Goal: Task Accomplishment & Management: Manage account settings

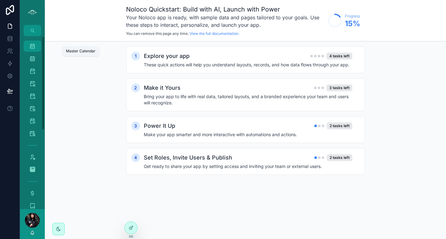
click at [36, 47] on div "Master Calendar 1,631" at bounding box center [32, 46] width 10 height 10
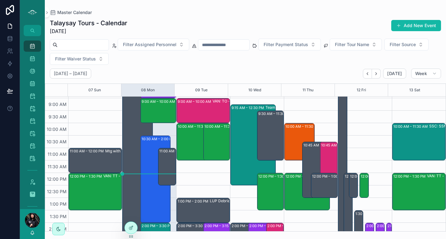
scroll to position [71, 0]
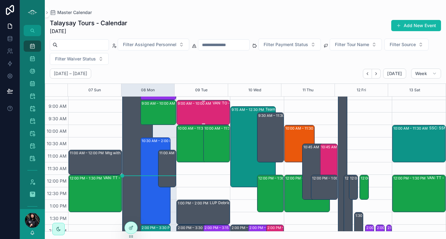
click at [201, 110] on div "9:00 AM – 10:00 AM VAN: TO - [PERSON_NAME] (14) [PERSON_NAME], [GEOGRAPHIC_DATA…" at bounding box center [204, 113] width 52 height 24
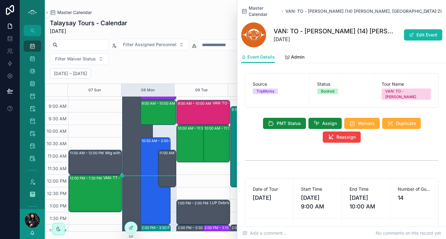
click at [201, 168] on div "9:00 AM – 10:00 AM VAN: TO - [PERSON_NAME] (14) [PERSON_NAME], [GEOGRAPHIC_DATA…" at bounding box center [203, 212] width 54 height 374
click at [433, 9] on icon "scrollable content" at bounding box center [435, 11] width 5 height 5
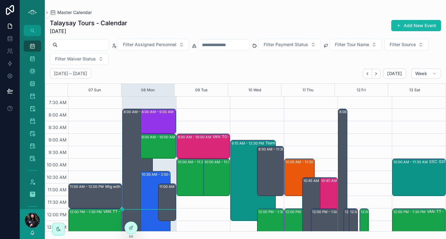
scroll to position [37, 0]
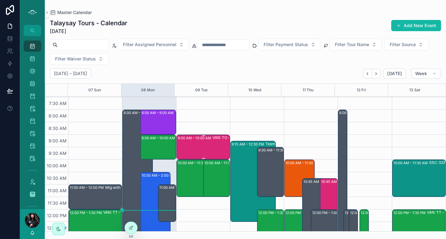
click at [213, 144] on div "VAN: TO - [PERSON_NAME] (14) [PERSON_NAME], [GEOGRAPHIC_DATA]:ZIEI-PTQN" at bounding box center [239, 147] width 52 height 24
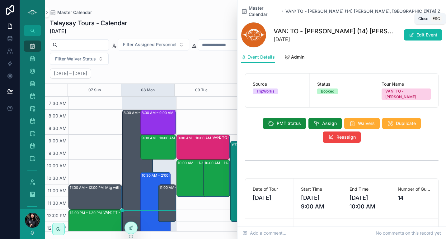
click at [433, 9] on icon "scrollable content" at bounding box center [435, 11] width 5 height 5
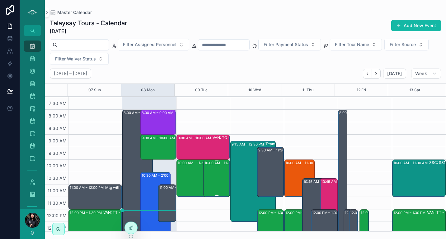
click at [213, 183] on div "10:00 AM – 11:30 AM VAN: TT - [PERSON_NAME] (2) [PERSON_NAME], [GEOGRAPHIC_DATA…" at bounding box center [217, 178] width 25 height 36
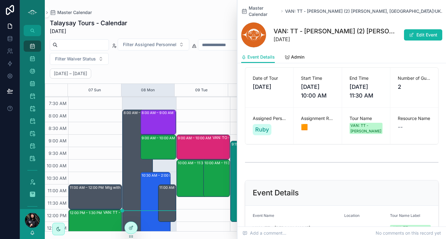
scroll to position [75, 0]
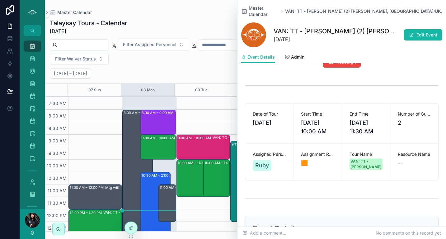
click at [266, 161] on span "Ruby" at bounding box center [262, 165] width 14 height 9
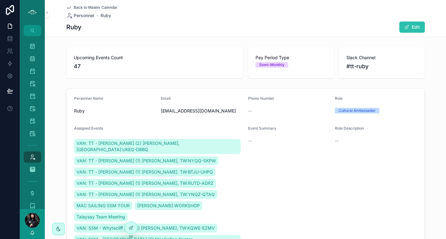
click at [413, 25] on button "Edit" at bounding box center [413, 26] width 26 height 11
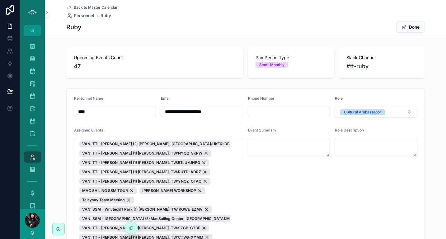
click at [84, 7] on span "Back to Master Calendar" at bounding box center [96, 7] width 44 height 5
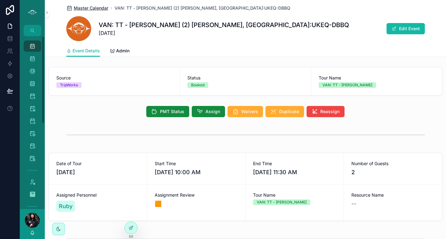
click at [88, 8] on span "Master Calendar" at bounding box center [91, 8] width 35 height 6
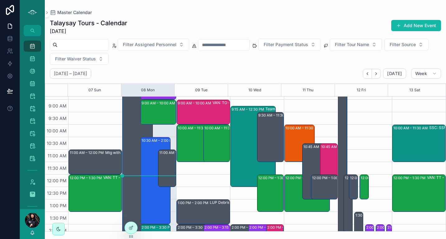
scroll to position [48, 0]
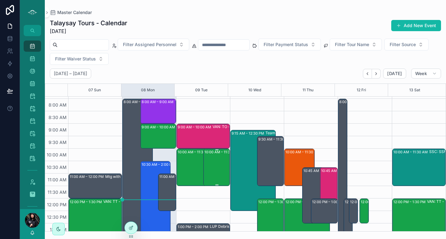
click at [214, 165] on div "10:00 AM – 11:30 AM VAN: TT - [PERSON_NAME] (2) [PERSON_NAME], [GEOGRAPHIC_DATA…" at bounding box center [217, 167] width 25 height 36
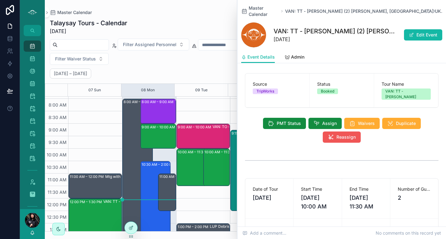
click at [334, 132] on button "Reassign" at bounding box center [342, 136] width 38 height 11
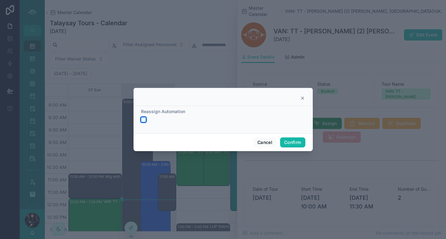
click at [143, 118] on button "button" at bounding box center [143, 119] width 5 height 5
click at [304, 96] on icon at bounding box center [302, 98] width 5 height 5
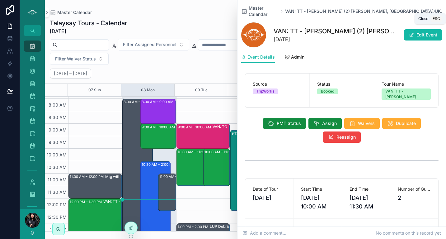
click at [433, 9] on icon "scrollable content" at bounding box center [435, 11] width 5 height 5
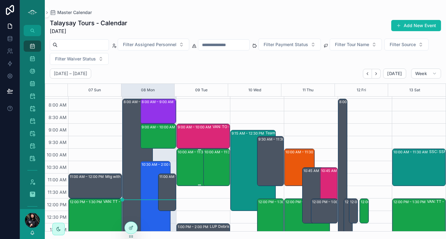
click at [191, 171] on div "10:00 AM – 11:30 AM VAN: TT - [PERSON_NAME] (1) [PERSON_NAME], TW:HTAX-KXBV" at bounding box center [200, 167] width 44 height 36
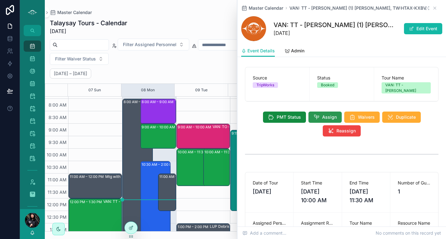
click at [326, 118] on span "Assign" at bounding box center [329, 117] width 15 height 6
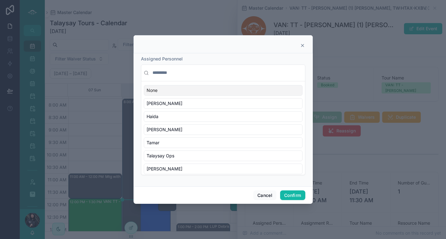
click at [184, 70] on input "text" at bounding box center [226, 72] width 151 height 11
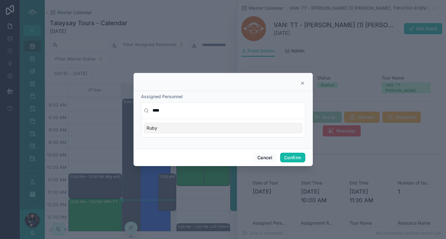
type input "****"
click at [155, 127] on span "Ruby" at bounding box center [152, 128] width 11 height 6
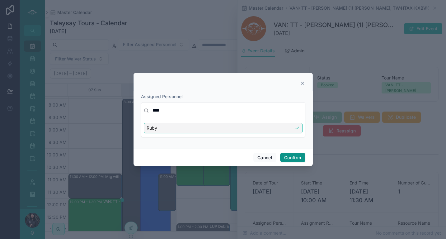
click at [290, 159] on button "Confirm" at bounding box center [292, 158] width 25 height 10
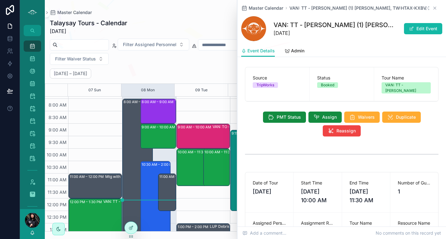
click at [433, 8] on icon "scrollable content" at bounding box center [435, 8] width 5 height 5
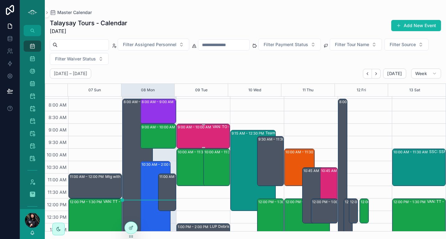
click at [197, 134] on div "9:00 AM – 10:00 AM VAN: TO - [PERSON_NAME] (14) [PERSON_NAME], [GEOGRAPHIC_DATA…" at bounding box center [204, 136] width 52 height 24
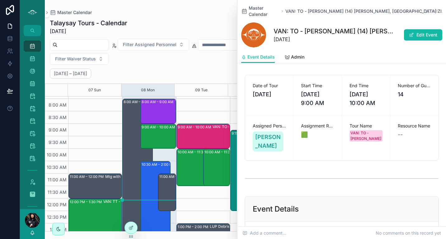
scroll to position [96, 0]
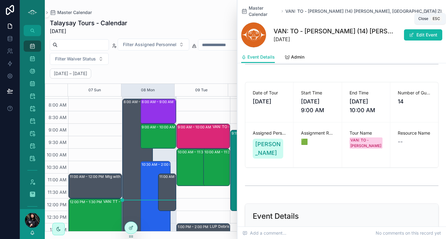
click at [434, 10] on icon "scrollable content" at bounding box center [435, 11] width 2 height 2
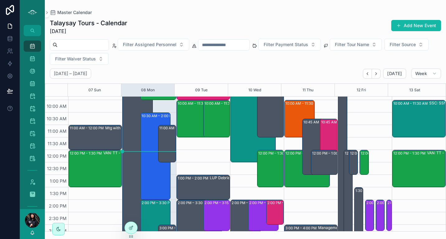
scroll to position [94, 0]
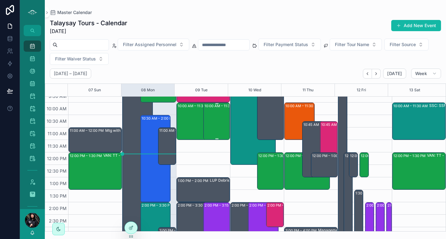
click at [210, 118] on div "10:00 AM – 11:30 AM VAN: TT - [PERSON_NAME] (2) [PERSON_NAME], [GEOGRAPHIC_DATA…" at bounding box center [217, 121] width 25 height 36
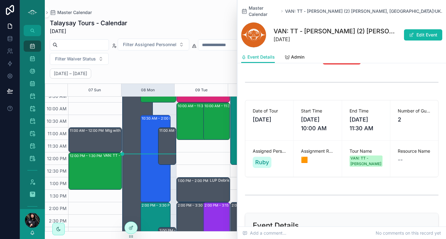
scroll to position [76, 0]
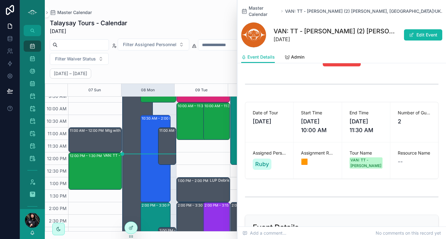
click at [433, 10] on icon "scrollable content" at bounding box center [435, 11] width 5 height 5
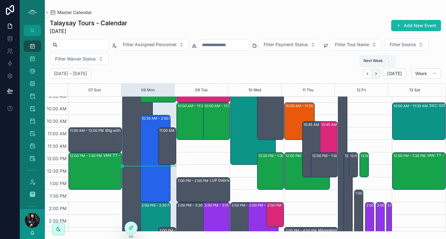
click at [381, 72] on button "Next" at bounding box center [376, 74] width 9 height 10
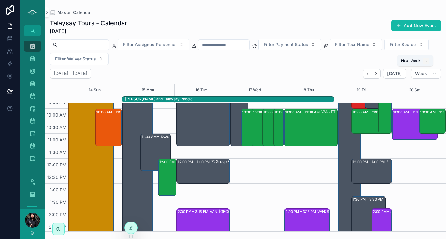
click at [381, 72] on button "Next" at bounding box center [376, 74] width 9 height 10
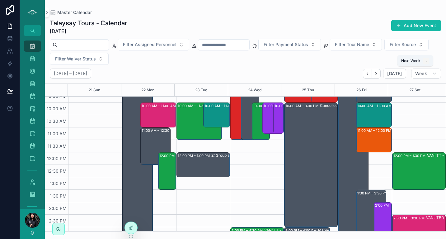
click at [381, 72] on button "Next" at bounding box center [376, 74] width 9 height 10
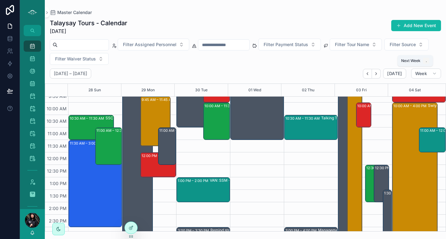
click at [381, 72] on button "Next" at bounding box center [376, 74] width 9 height 10
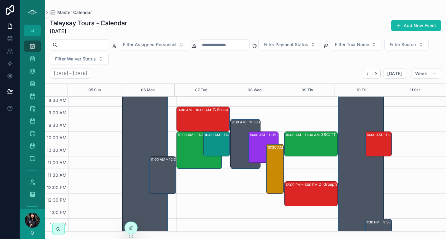
scroll to position [73, 0]
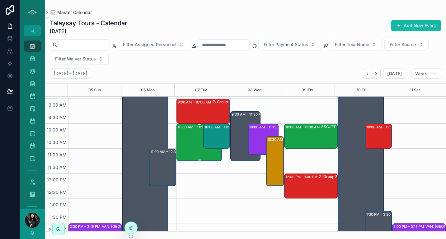
click at [190, 135] on div "10:00 AM – 11:30 AM VAN: TT - [PERSON_NAME] (10) [PERSON_NAME], TW:XTTZ-FXTV" at bounding box center [200, 142] width 44 height 36
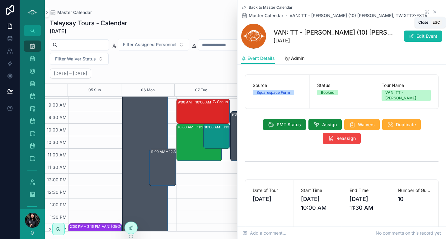
click at [434, 12] on icon "scrollable content" at bounding box center [435, 12] width 2 height 2
